Goal: Task Accomplishment & Management: Manage account settings

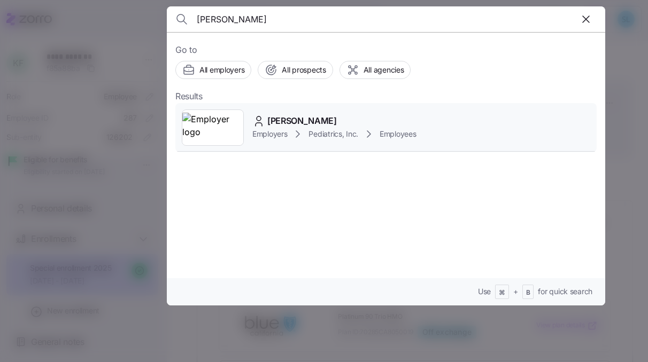
type input "[PERSON_NAME]"
click at [300, 115] on span "Liv Gorla" at bounding box center [301, 120] width 69 height 13
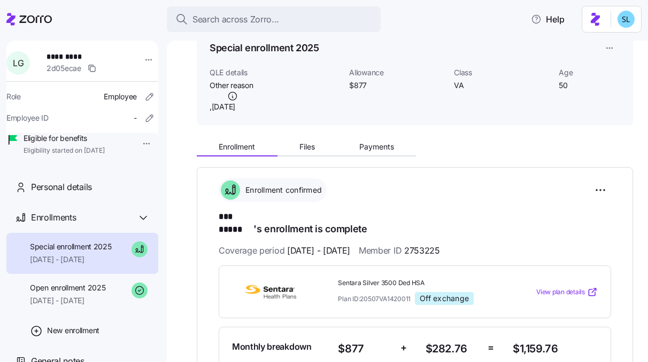
scroll to position [72, 0]
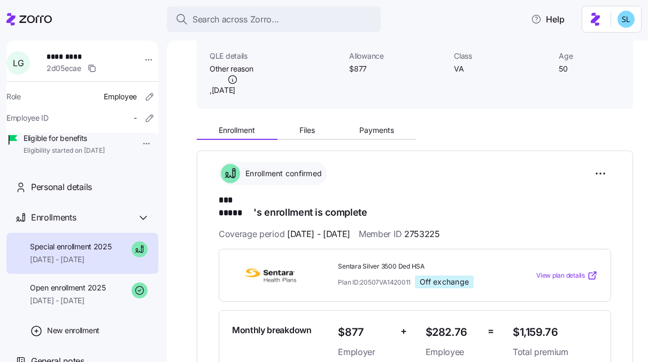
click at [390, 119] on div "Enrollment Files Payments" at bounding box center [415, 129] width 436 height 22
click at [389, 127] on span "Payments" at bounding box center [376, 130] width 35 height 7
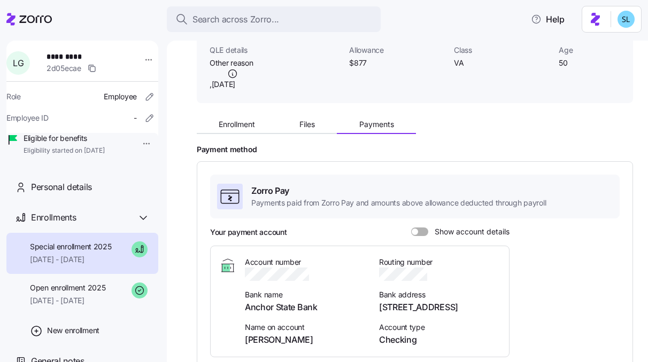
scroll to position [91, 0]
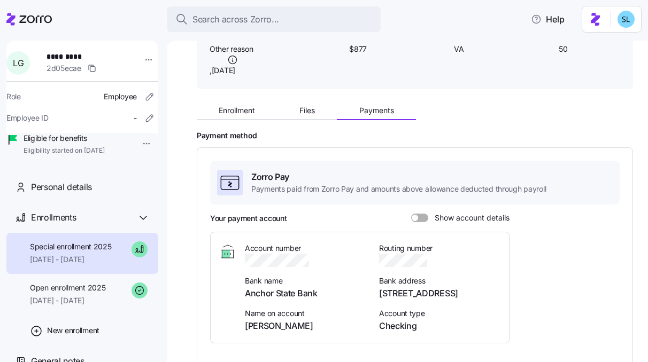
click at [415, 218] on span at bounding box center [415, 218] width 6 height 6
click at [411, 214] on input "Show account details" at bounding box center [411, 214] width 0 height 0
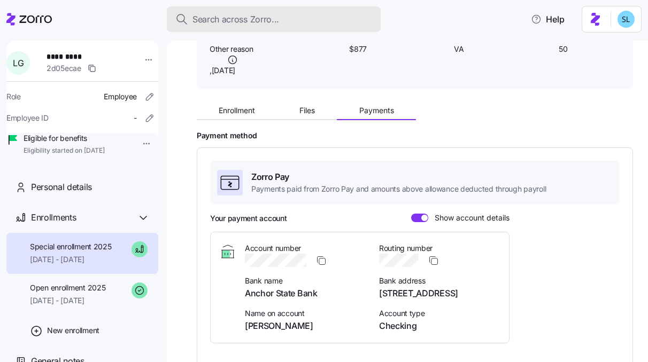
click at [258, 14] on span "Search across Zorro..." at bounding box center [235, 19] width 87 height 13
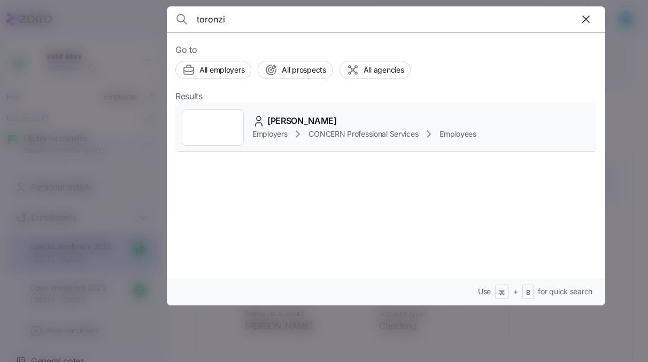
type input "toronzi"
click at [312, 114] on span "Gabrielle Toronzi" at bounding box center [301, 120] width 69 height 13
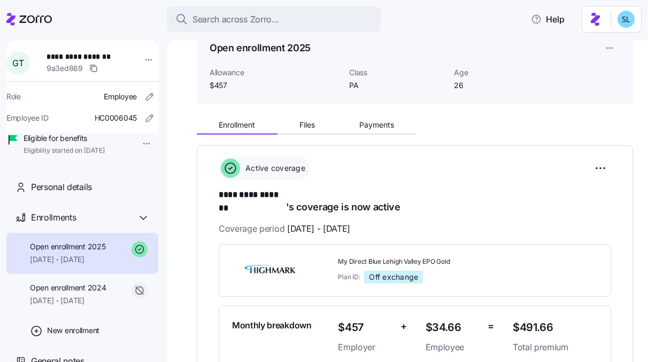
scroll to position [57, 0]
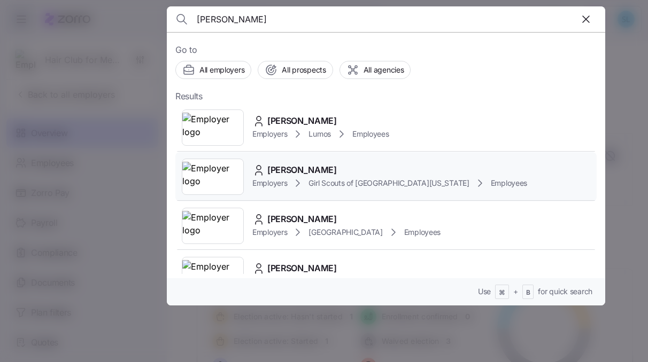
type input "gillespi"
click at [348, 159] on div "Catherine Gillespie Employers Girl Scouts of Historic Georgia Employees" at bounding box center [385, 176] width 421 height 49
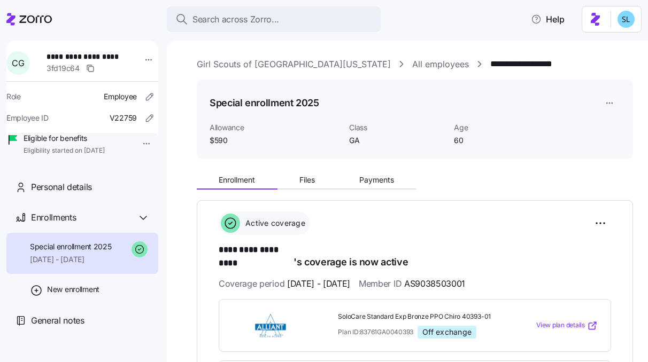
scroll to position [218, 0]
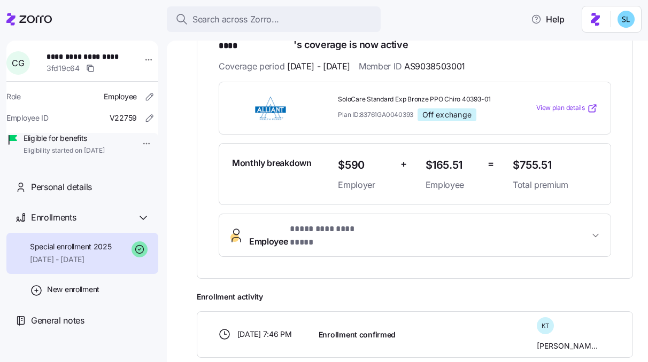
click at [362, 223] on span "* ********* ********* *" at bounding box center [329, 229] width 79 height 13
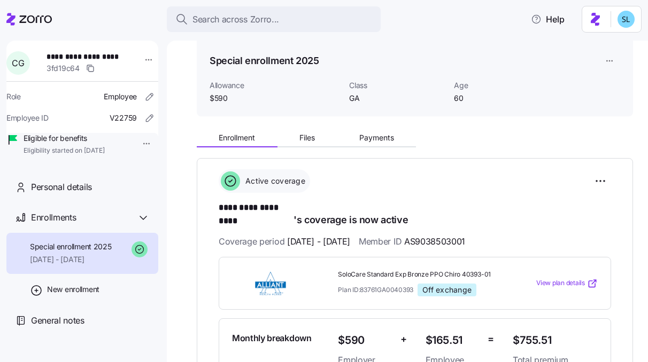
scroll to position [151, 0]
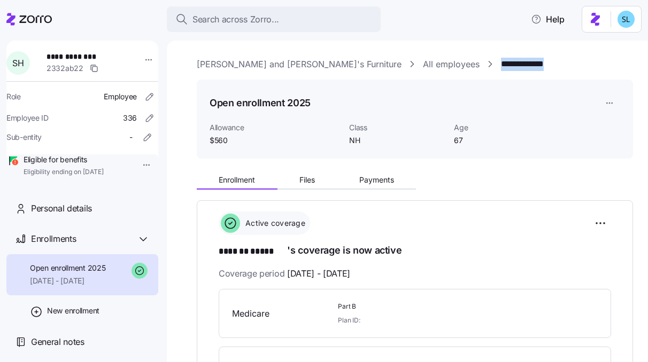
drag, startPoint x: 474, startPoint y: 68, endPoint x: 407, endPoint y: 66, distance: 66.3
click at [407, 66] on div "**********" at bounding box center [415, 64] width 436 height 13
copy link "**********"
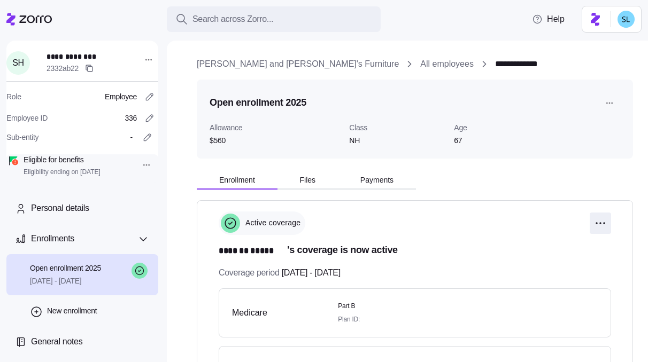
click at [590, 222] on html "**********" at bounding box center [324, 178] width 648 height 356
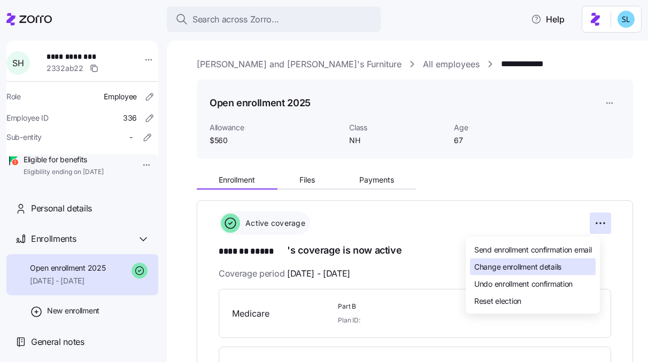
click at [585, 270] on div "Change enrollment details" at bounding box center [533, 267] width 126 height 17
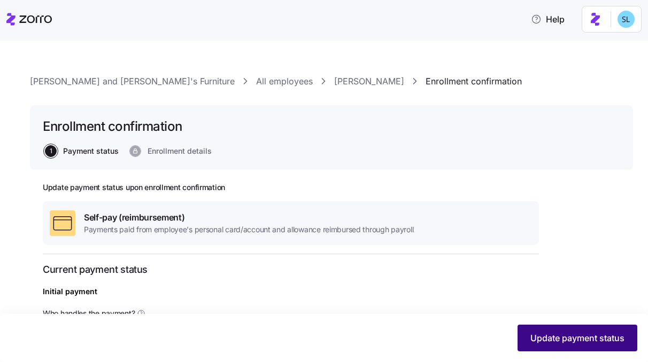
click at [554, 332] on span "Update payment status" at bounding box center [577, 338] width 94 height 13
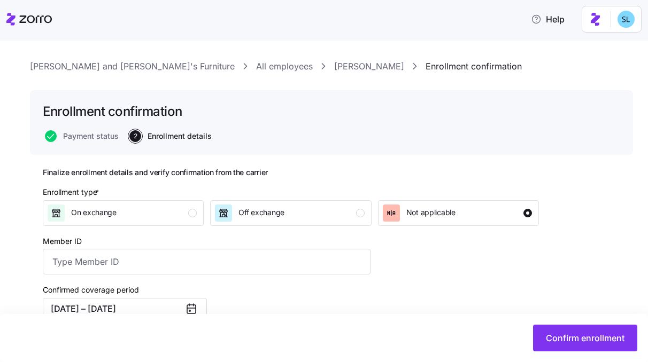
scroll to position [92, 0]
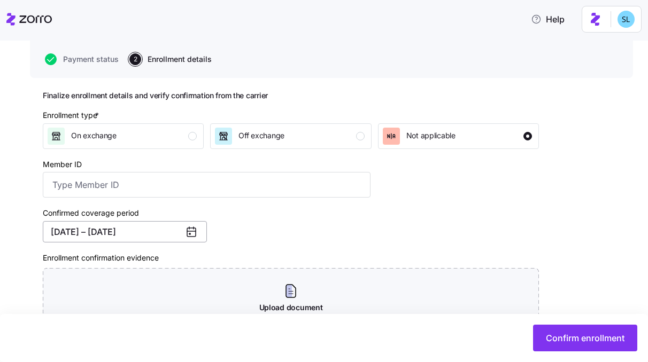
click at [152, 236] on button "08/01/2025 – 12/31/2025" at bounding box center [125, 231] width 164 height 21
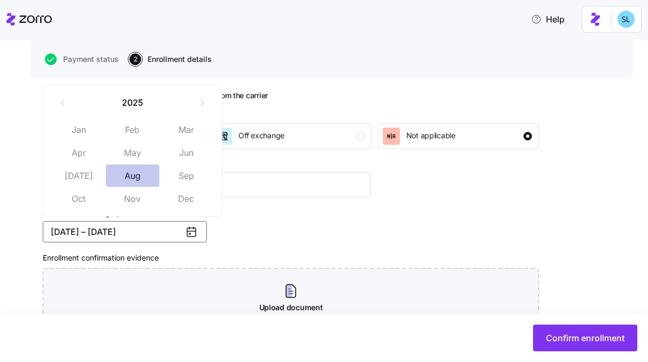
click at [138, 177] on button "Aug" at bounding box center [132, 176] width 53 height 22
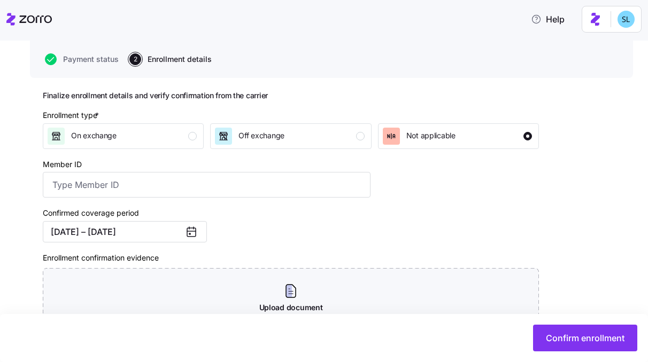
click at [573, 355] on div "Confirm enrollment" at bounding box center [324, 338] width 648 height 48
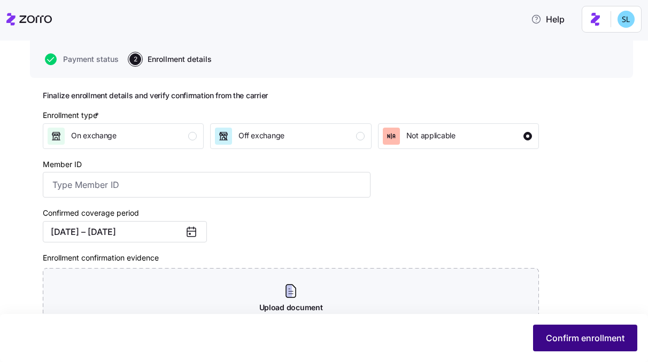
click at [571, 343] on span "Confirm enrollment" at bounding box center [585, 338] width 79 height 13
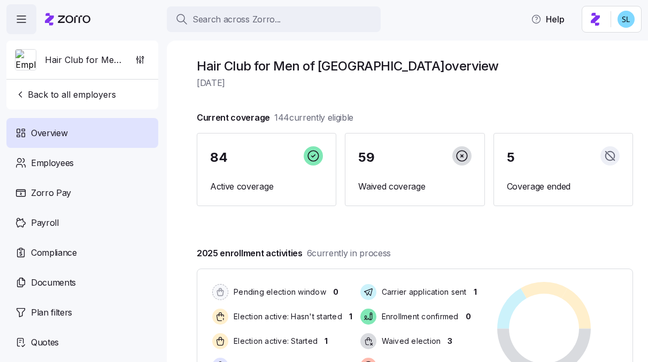
click at [298, 18] on div "Search across Zorro..." at bounding box center [273, 19] width 197 height 13
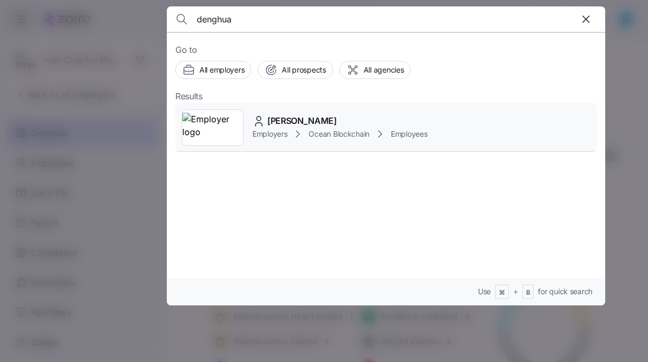
type input "denghua"
click at [358, 122] on div "[PERSON_NAME]" at bounding box center [339, 120] width 175 height 13
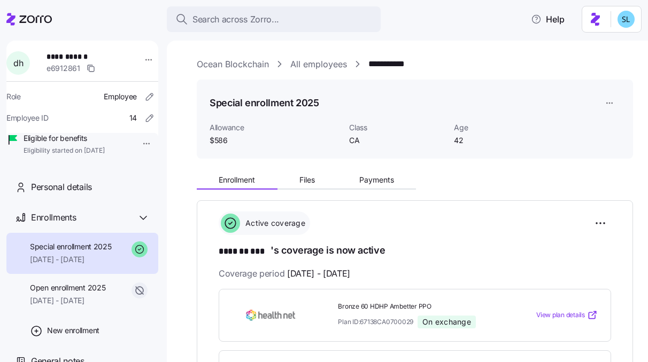
click at [259, 66] on link "Ocean Blockchain" at bounding box center [233, 64] width 72 height 13
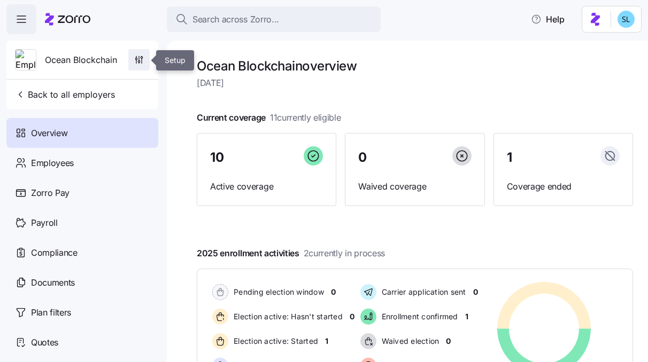
click at [130, 61] on span "button" at bounding box center [139, 60] width 20 height 20
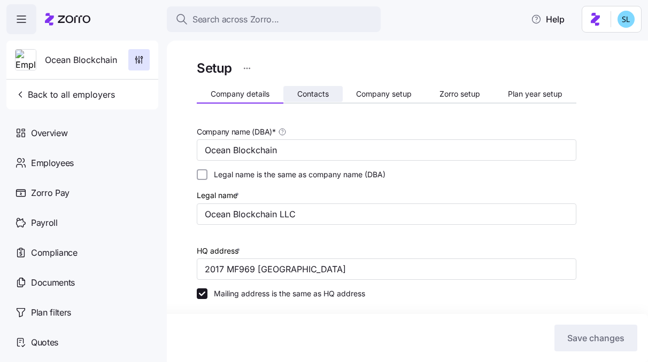
click at [330, 94] on button "Contacts" at bounding box center [312, 94] width 59 height 16
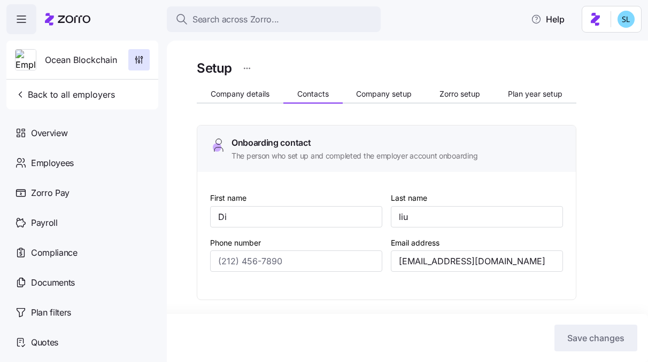
type input "Di"
type input "liu"
type input "[EMAIL_ADDRESS][DOMAIN_NAME]"
type input "Di"
type input "[PERSON_NAME]"
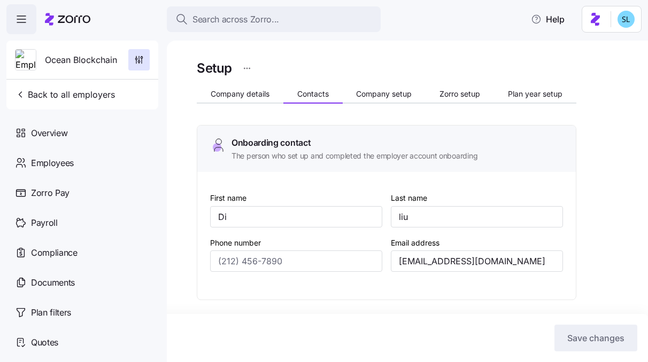
type input "[EMAIL_ADDRESS][DOMAIN_NAME]"
type input "Di"
type input "liu"
type input "[EMAIL_ADDRESS][DOMAIN_NAME]"
type input "di"
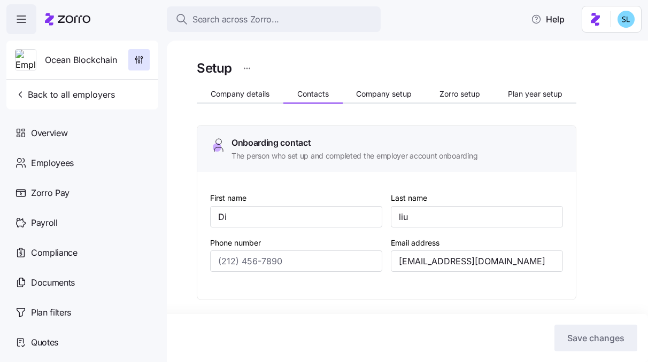
type input "liu"
type input "[EMAIL_ADDRESS][DOMAIN_NAME]"
type input "[PHONE_NUMBER]"
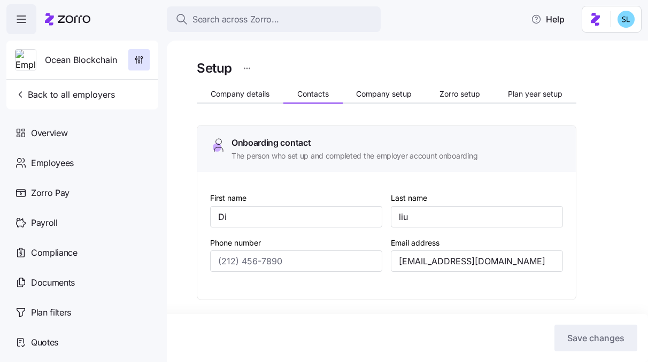
type input "[PHONE_NUMBER]"
click at [447, 101] on button "Zorro setup" at bounding box center [459, 94] width 68 height 16
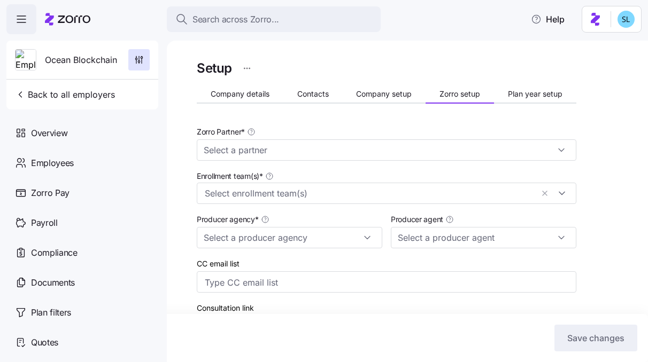
type input "Zorro"
type input "NinjaBenefits"
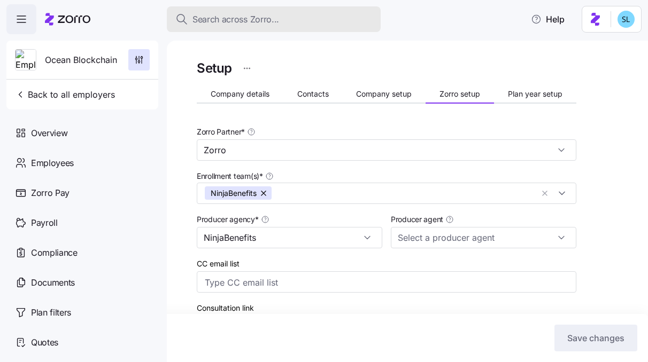
click at [280, 20] on div "Search across Zorro..." at bounding box center [273, 19] width 197 height 13
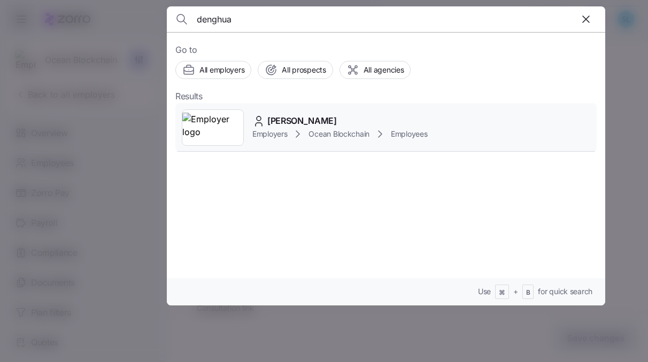
type input "denghua"
click at [314, 117] on span "[PERSON_NAME]" at bounding box center [301, 120] width 69 height 13
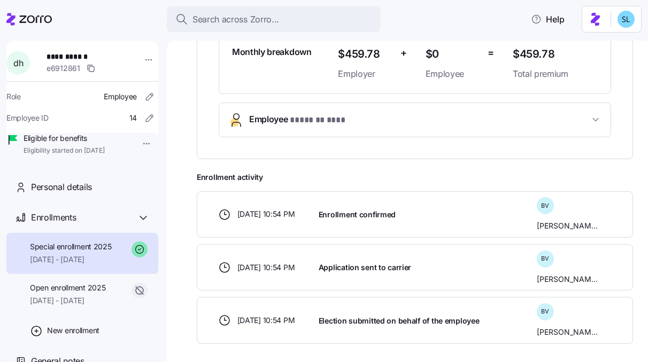
scroll to position [351, 0]
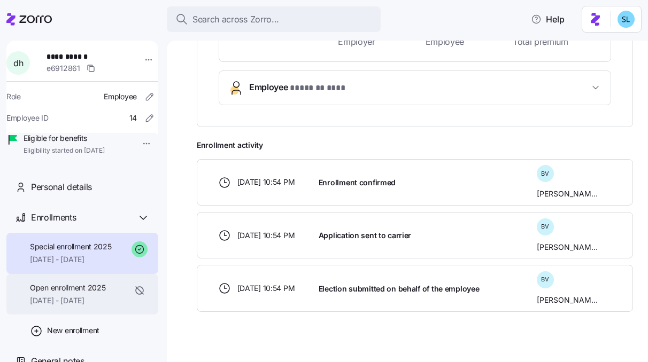
click at [98, 293] on span "Open enrollment 2025" at bounding box center [67, 288] width 75 height 11
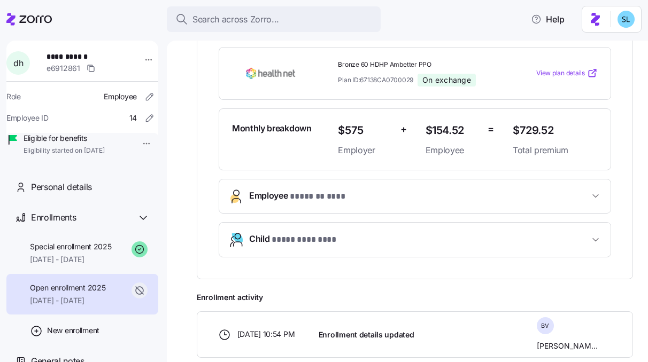
scroll to position [312, 0]
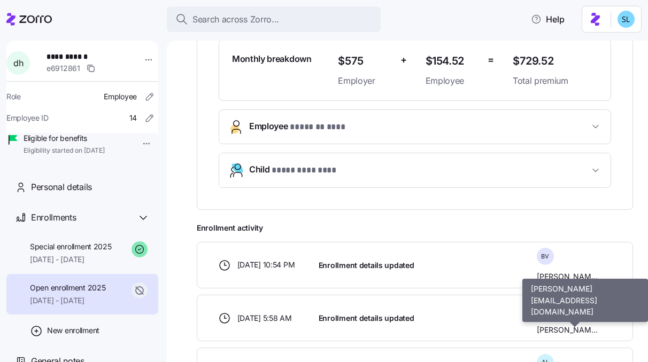
click at [573, 325] on span "[PERSON_NAME]" at bounding box center [567, 330] width 61 height 11
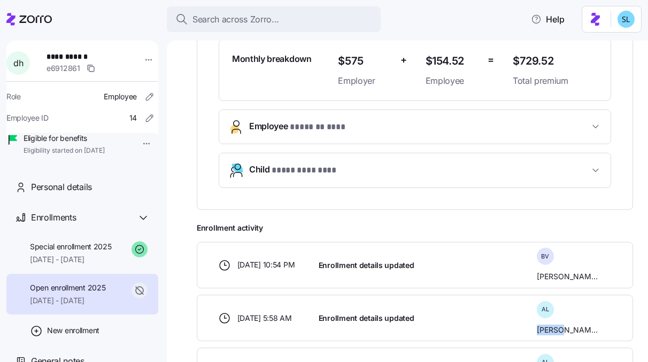
click at [573, 325] on span "[PERSON_NAME]" at bounding box center [567, 330] width 61 height 11
copy div "[PERSON_NAME]"
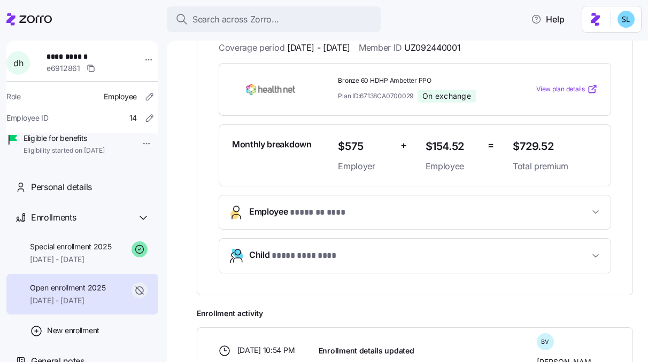
scroll to position [0, 0]
